Goal: Check status: Check status

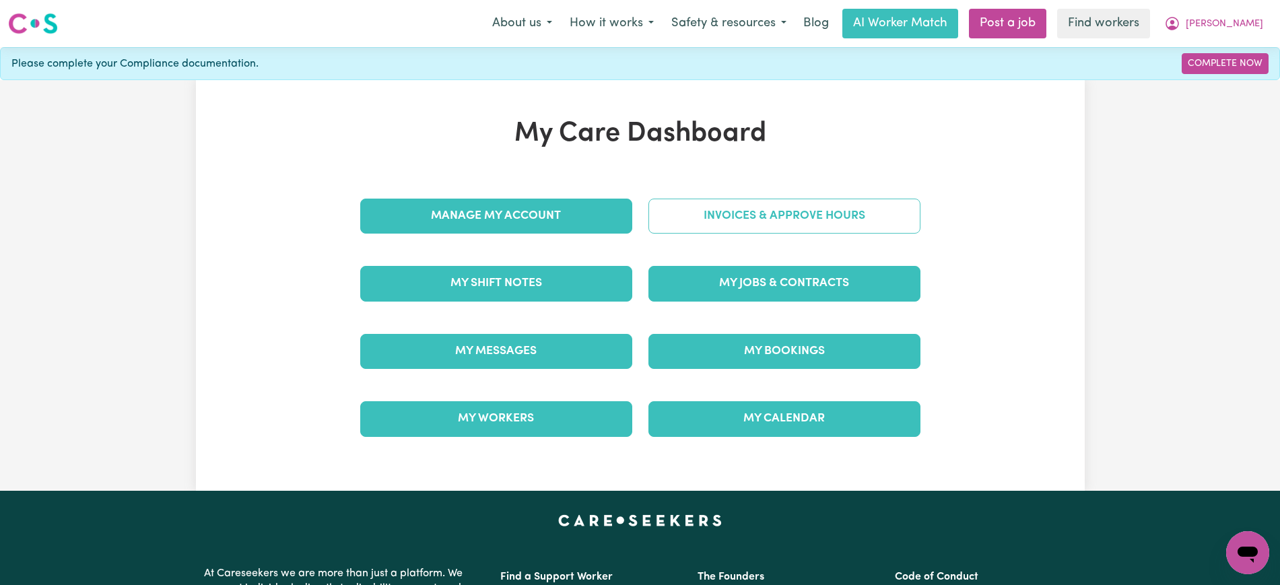
click at [792, 206] on link "Invoices & Approve Hours" at bounding box center [784, 216] width 272 height 35
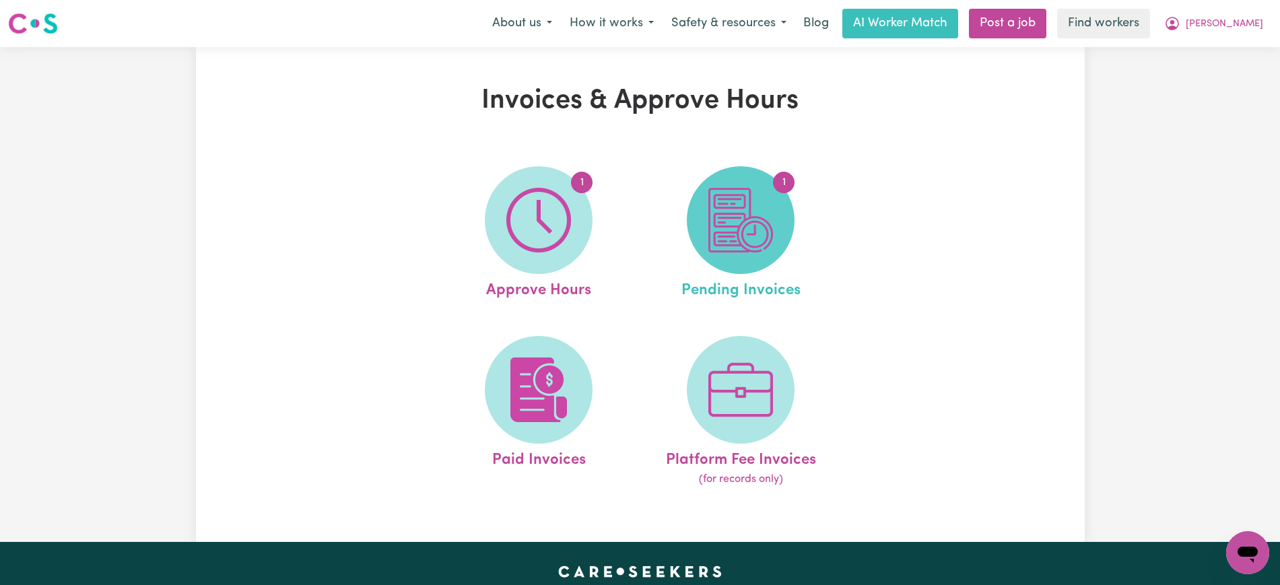
click at [741, 224] on img at bounding box center [740, 220] width 65 height 65
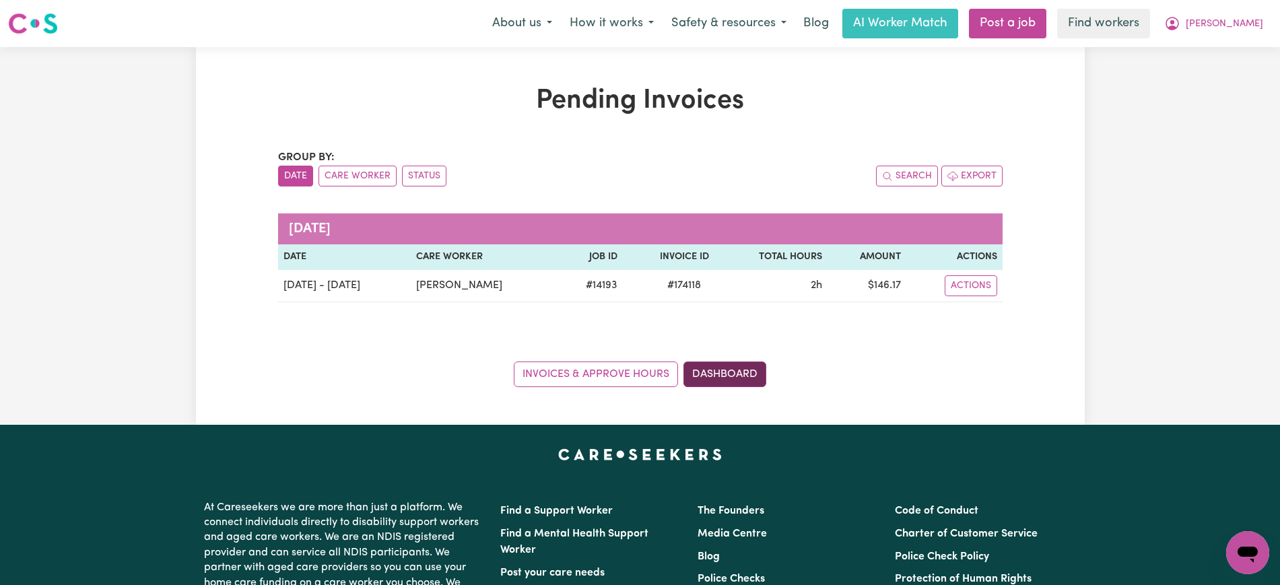
click at [745, 372] on link "Dashboard" at bounding box center [724, 375] width 83 height 26
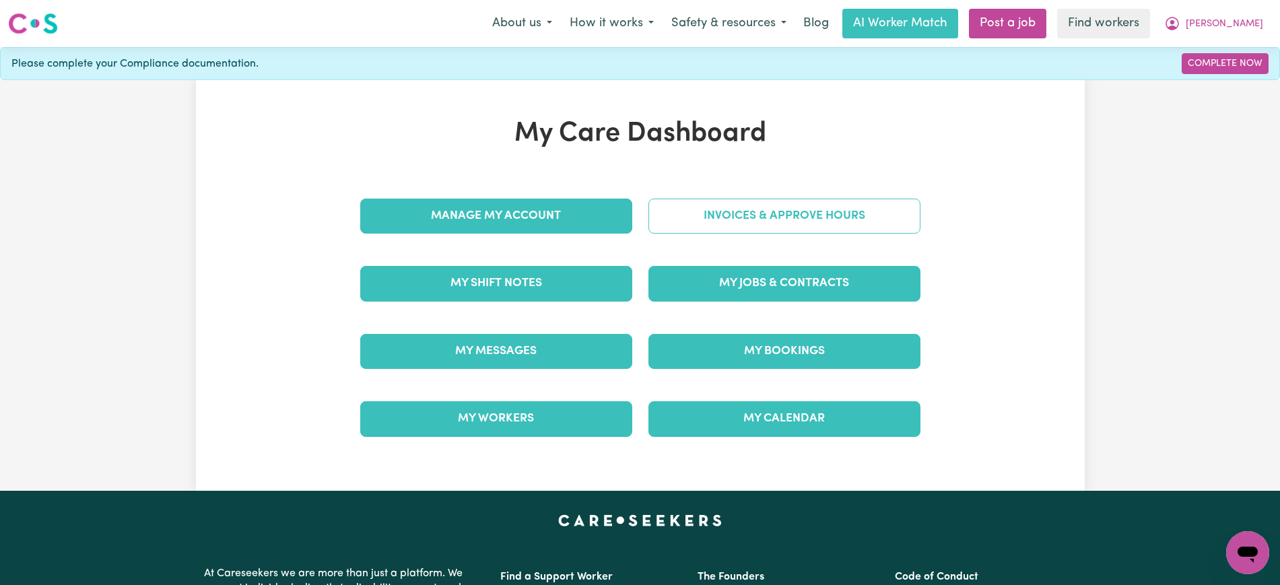
click at [700, 218] on link "Invoices & Approve Hours" at bounding box center [784, 216] width 272 height 35
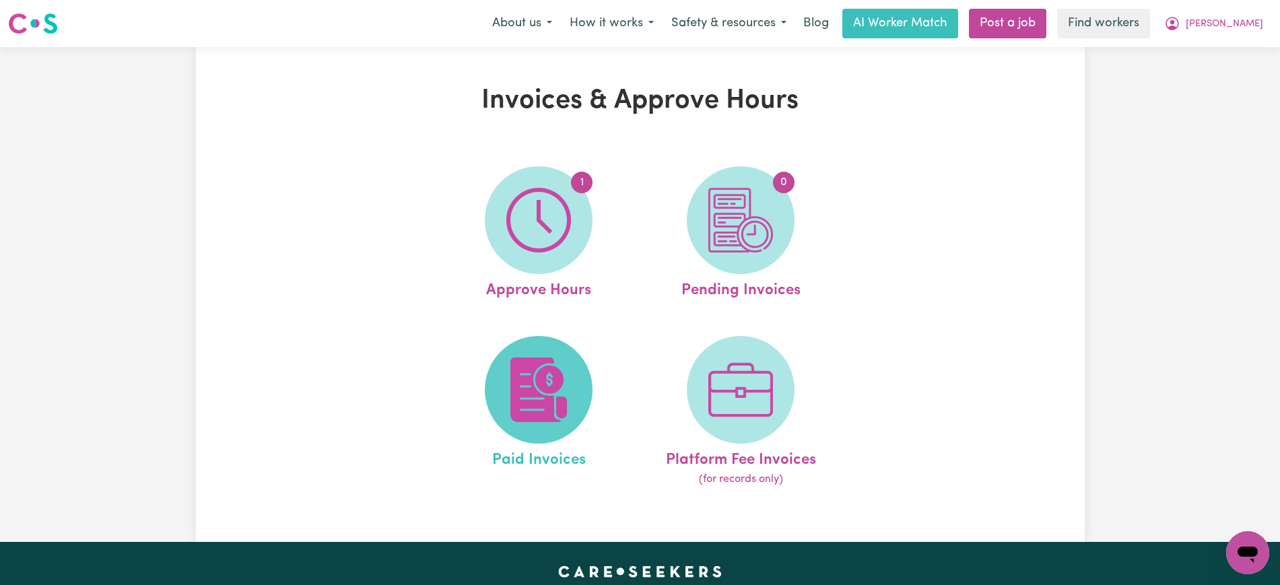
click at [548, 388] on img at bounding box center [538, 389] width 65 height 65
